Goal: Task Accomplishment & Management: Manage account settings

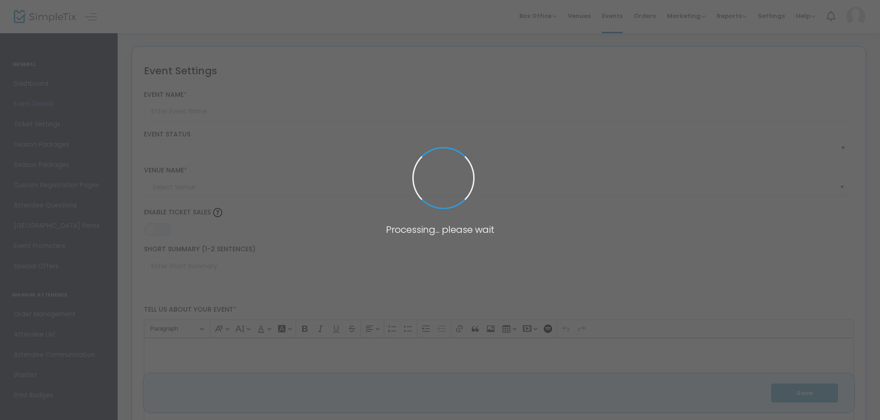
type input "Private Premiere of The Family Recipe Movie-"
type textarea "Premiere screening of The Family Recipe—a [US_STATE] made - indie comedy—at [GE…"
type input "6.625 %"
type input "Buy Tickets"
type input "Reading Cinemas"
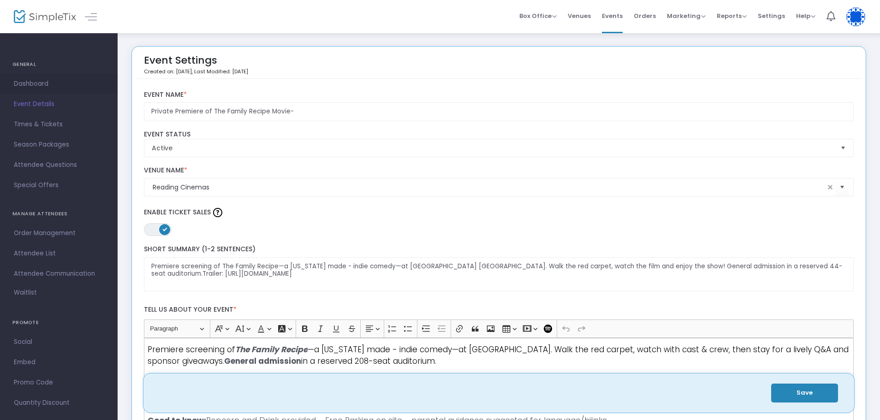
click at [42, 86] on span "Dashboard" at bounding box center [59, 84] width 90 height 12
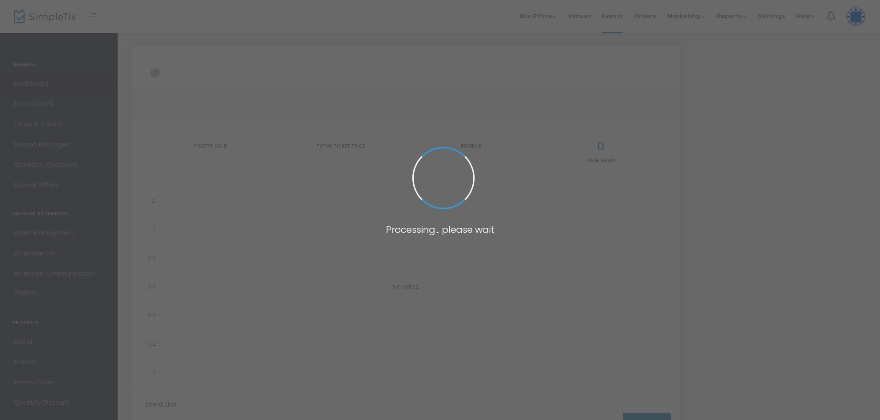
type input "[URL][DOMAIN_NAME]"
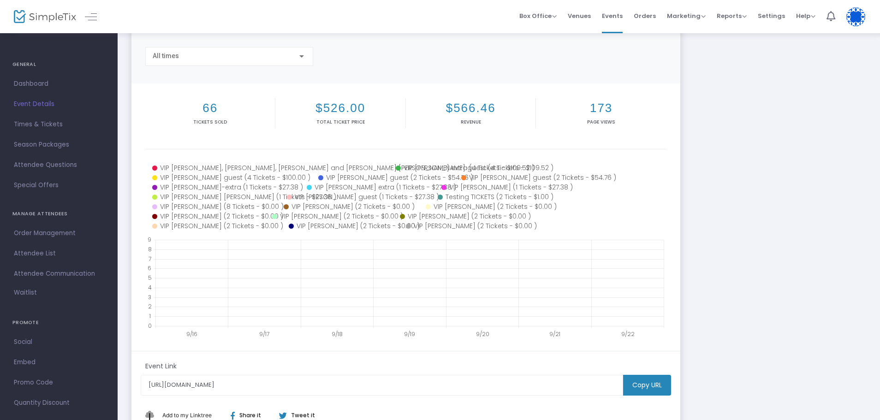
scroll to position [145, 0]
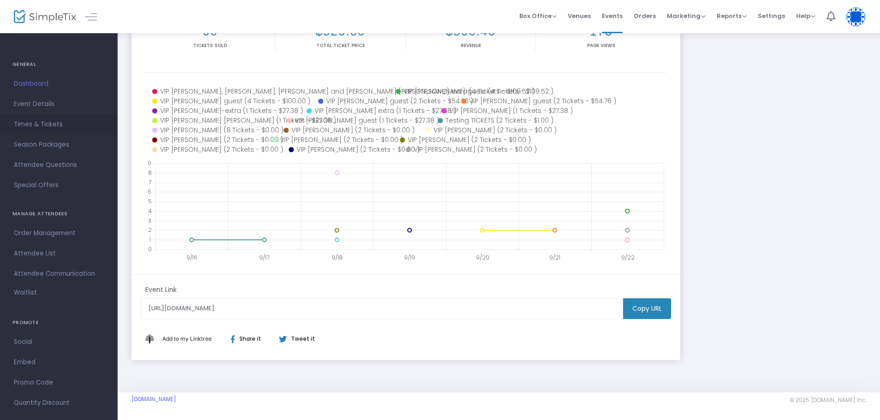
click at [49, 126] on span "Times & Tickets" at bounding box center [59, 125] width 90 height 12
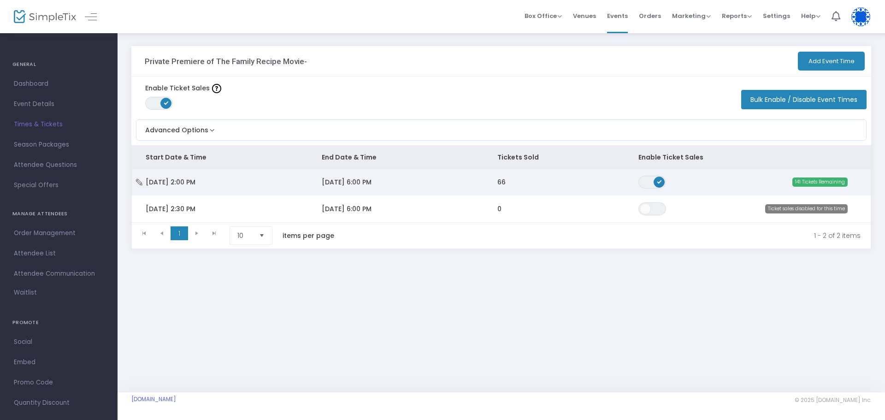
click at [403, 183] on td "[DATE] 6:00 PM" at bounding box center [396, 182] width 176 height 27
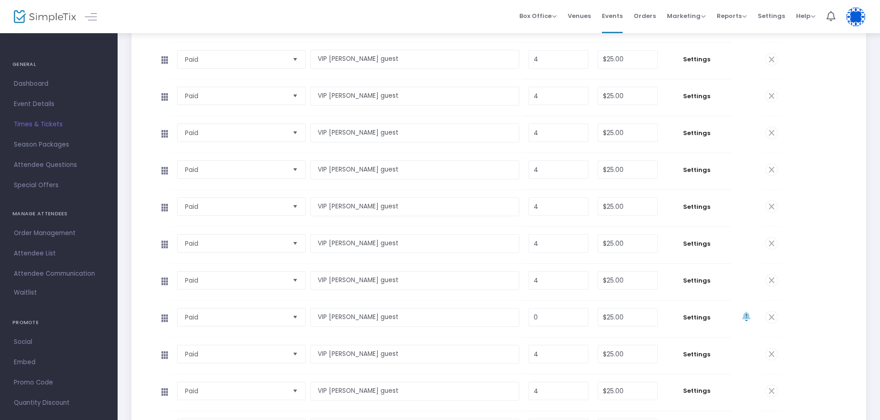
scroll to position [3514, 0]
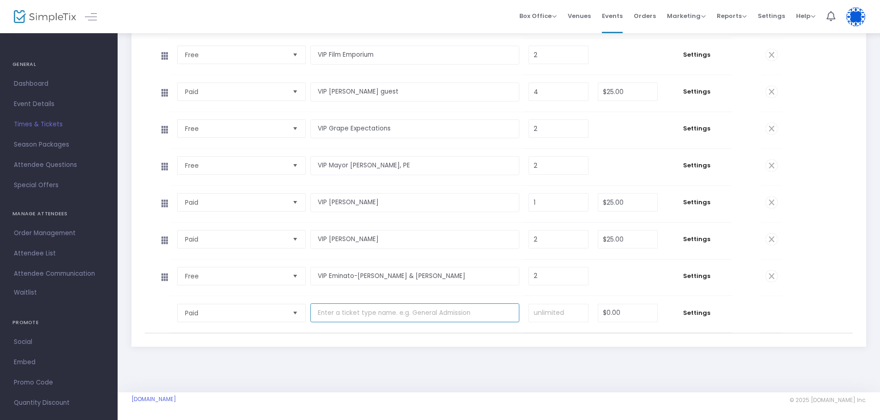
click at [313, 317] on input "text" at bounding box center [414, 312] width 209 height 19
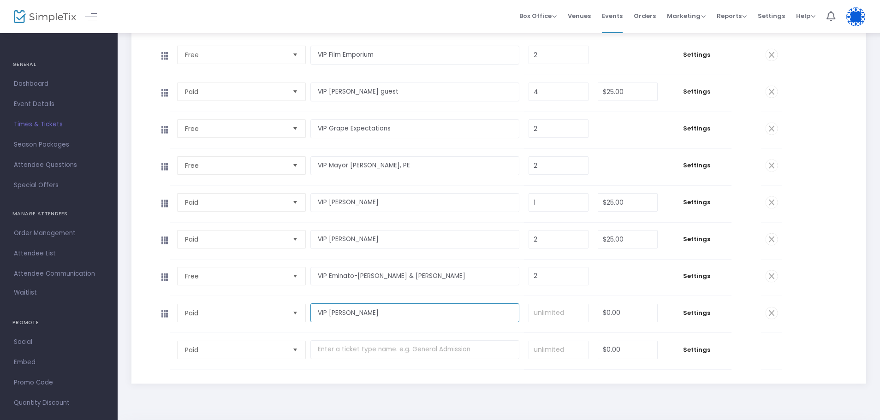
type input "VIP [PERSON_NAME]"
click at [254, 320] on span "Paid" at bounding box center [234, 313] width 107 height 18
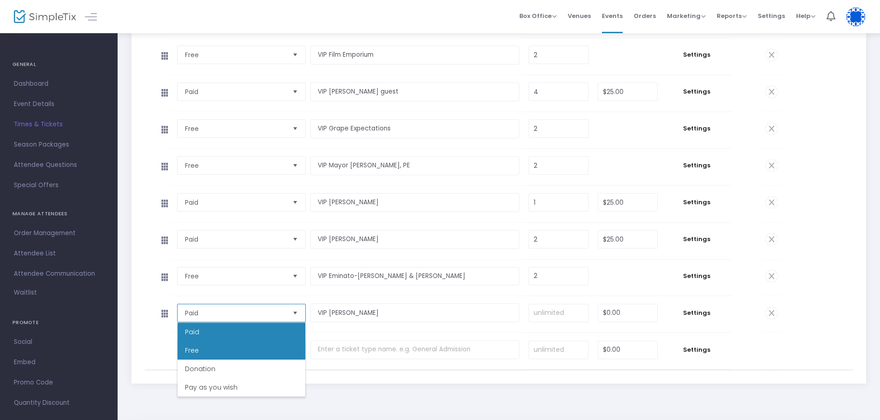
click at [251, 345] on li "Free" at bounding box center [242, 350] width 128 height 18
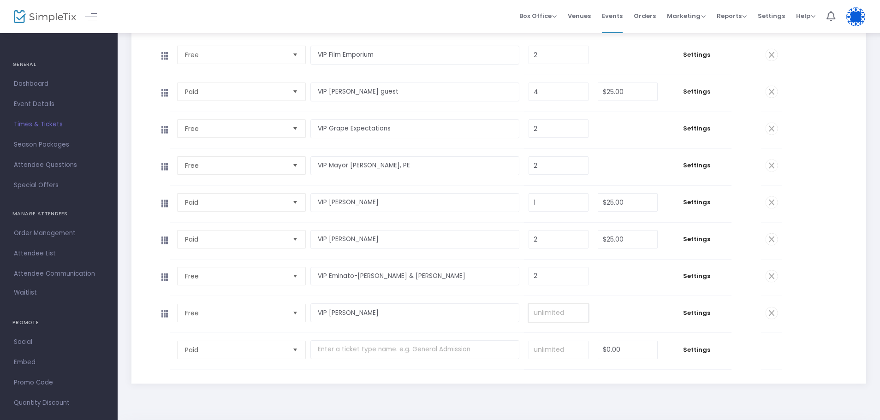
click at [576, 318] on input at bounding box center [558, 313] width 59 height 18
type input "1"
click at [684, 314] on span "Settings" at bounding box center [697, 313] width 60 height 9
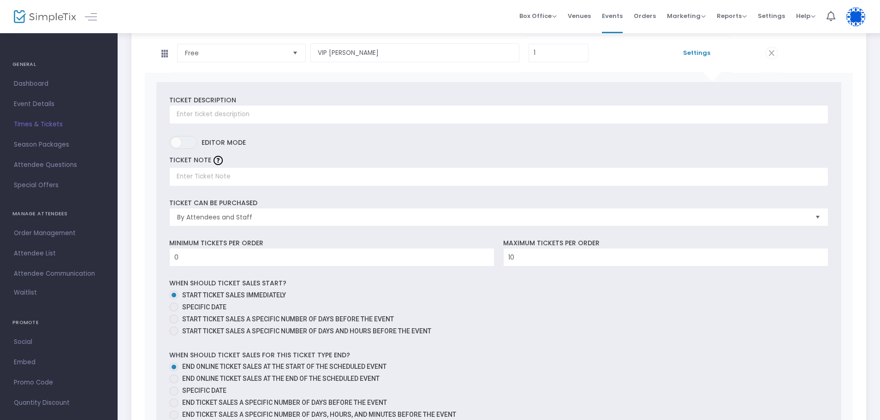
scroll to position [3803, 0]
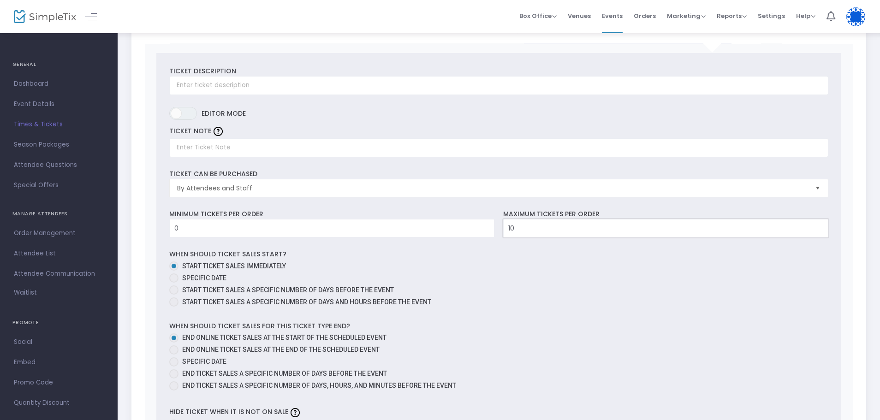
click at [527, 234] on input "10" at bounding box center [666, 229] width 324 height 18
type input "1"
click at [590, 352] on label "End online ticket sales at the end of the scheduled event" at bounding box center [495, 350] width 652 height 10
click at [174, 355] on input "End online ticket sales at the end of the scheduled event" at bounding box center [173, 355] width 0 height 0
radio input "true"
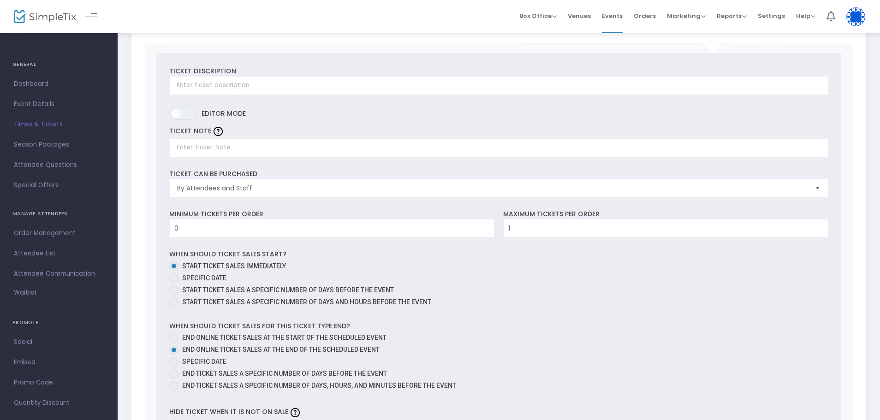
click at [375, 338] on span "End online ticket sales at the start of the scheduled event" at bounding box center [284, 337] width 204 height 7
click at [174, 343] on input "End online ticket sales at the start of the scheduled event" at bounding box center [173, 343] width 0 height 0
radio input "true"
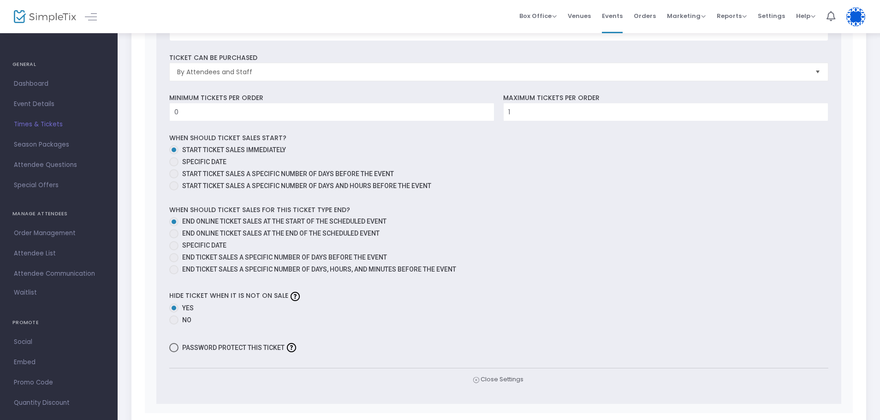
scroll to position [4036, 0]
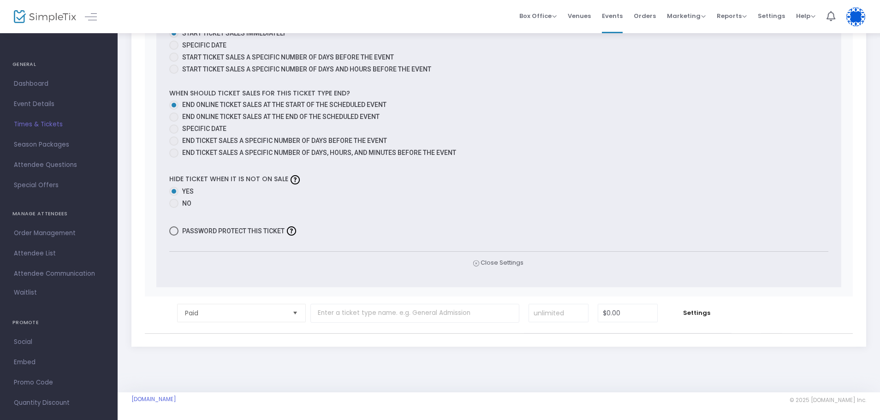
click at [243, 231] on span "Password protect this ticket" at bounding box center [233, 230] width 102 height 11
click at [174, 236] on input "Password protect this ticket" at bounding box center [173, 236] width 0 height 0
checkbox input "true"
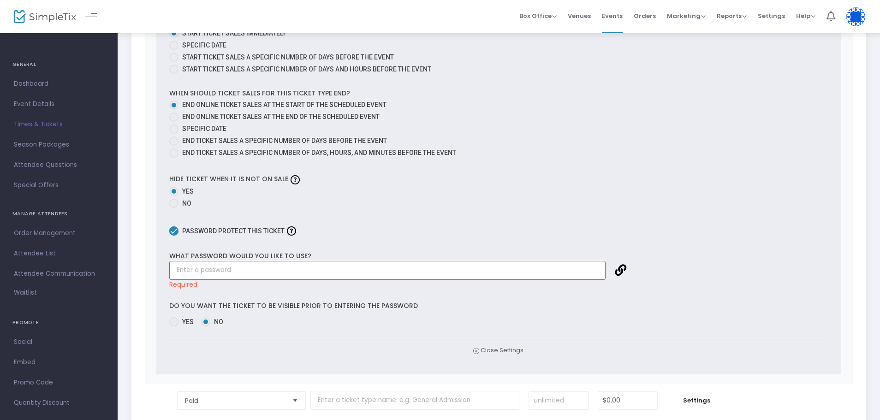
click at [262, 265] on input "text" at bounding box center [387, 270] width 436 height 19
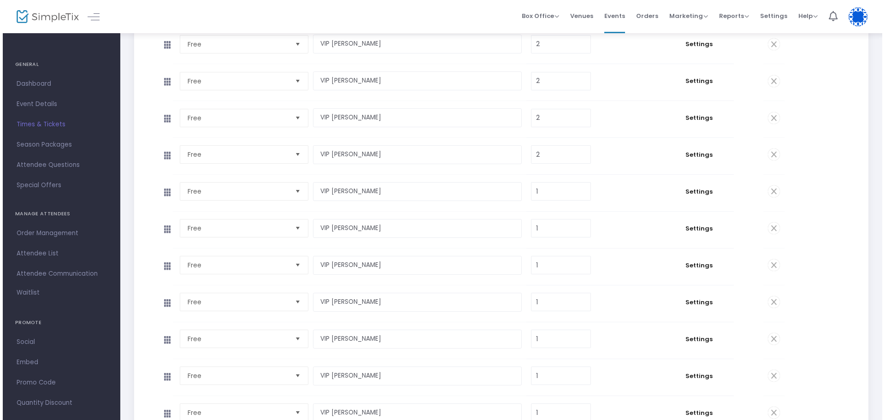
scroll to position [0, 0]
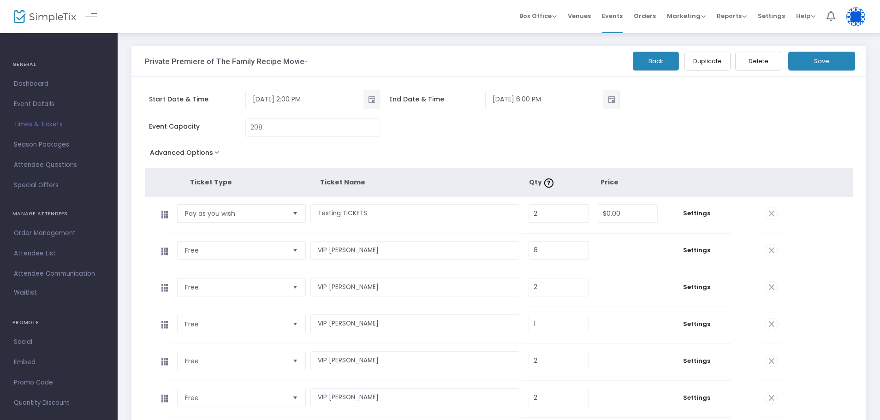
type input "[PERSON_NAME]"
click at [837, 66] on button "Save" at bounding box center [821, 61] width 67 height 19
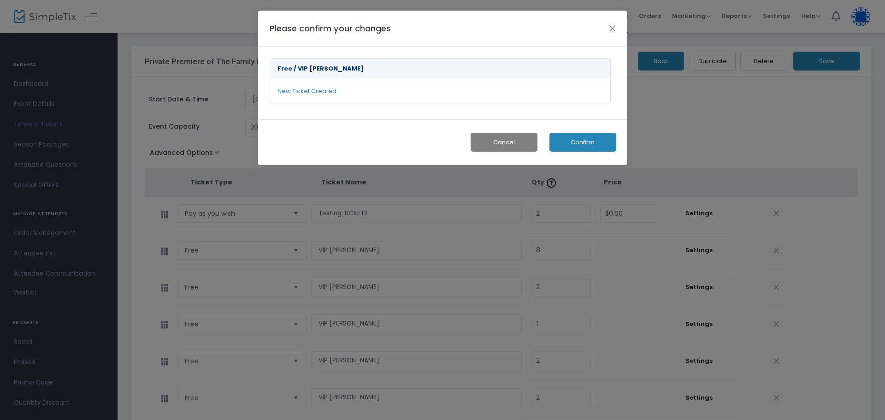
click at [608, 137] on button "Confirm" at bounding box center [583, 142] width 67 height 19
